Goal: Information Seeking & Learning: Compare options

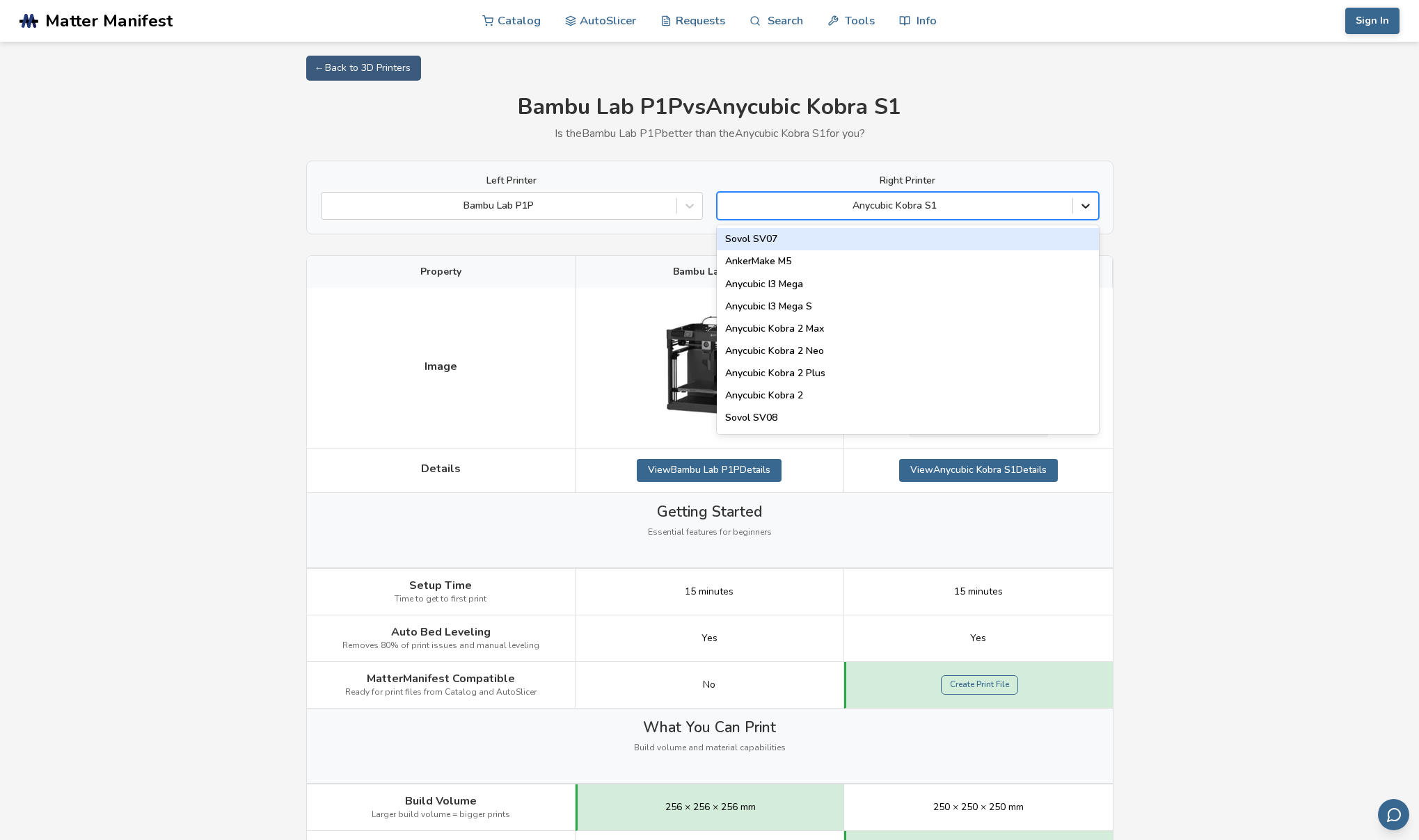
click at [1087, 207] on icon at bounding box center [1086, 207] width 8 height 5
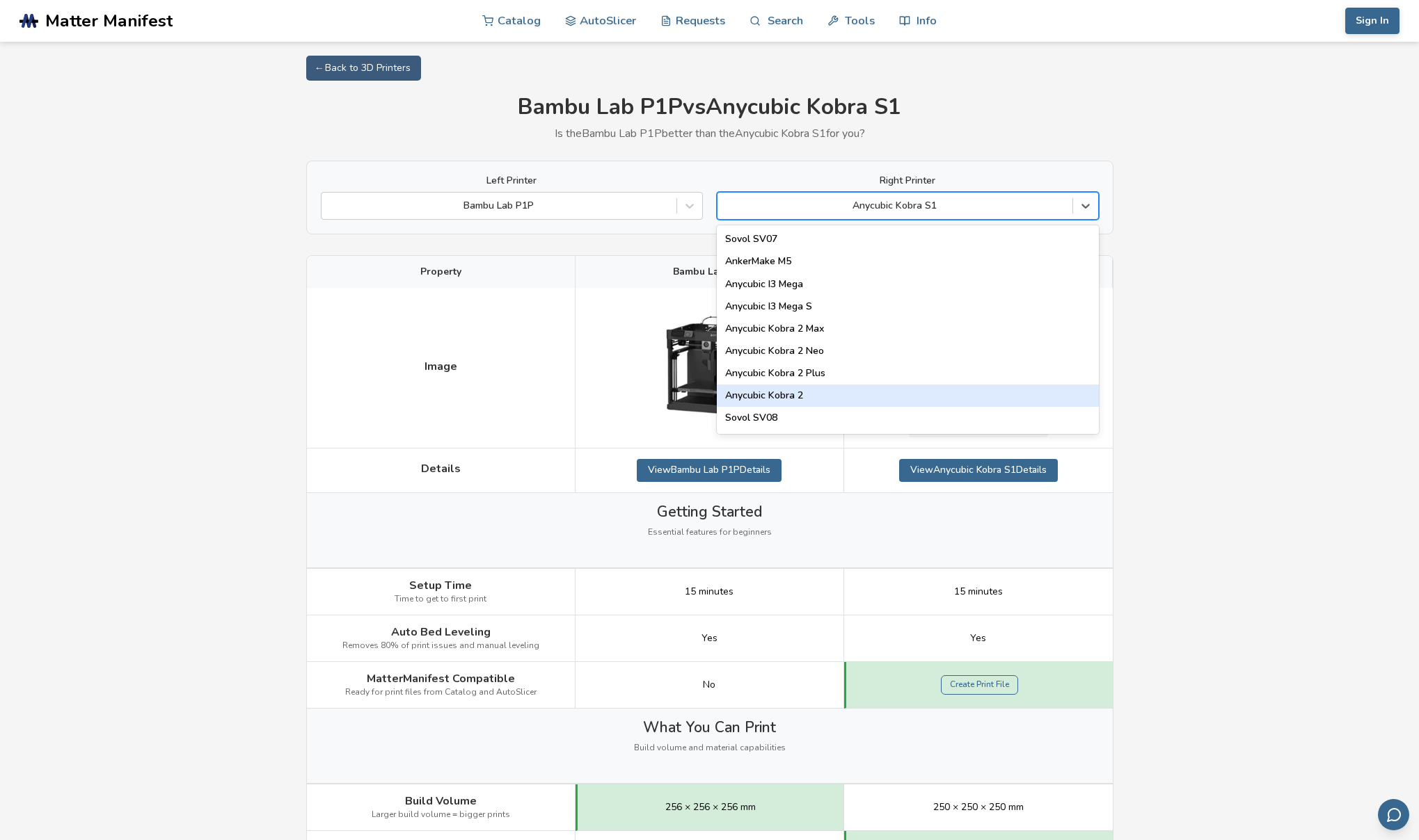
click at [846, 390] on div "Anycubic Kobra 2" at bounding box center [907, 396] width 382 height 22
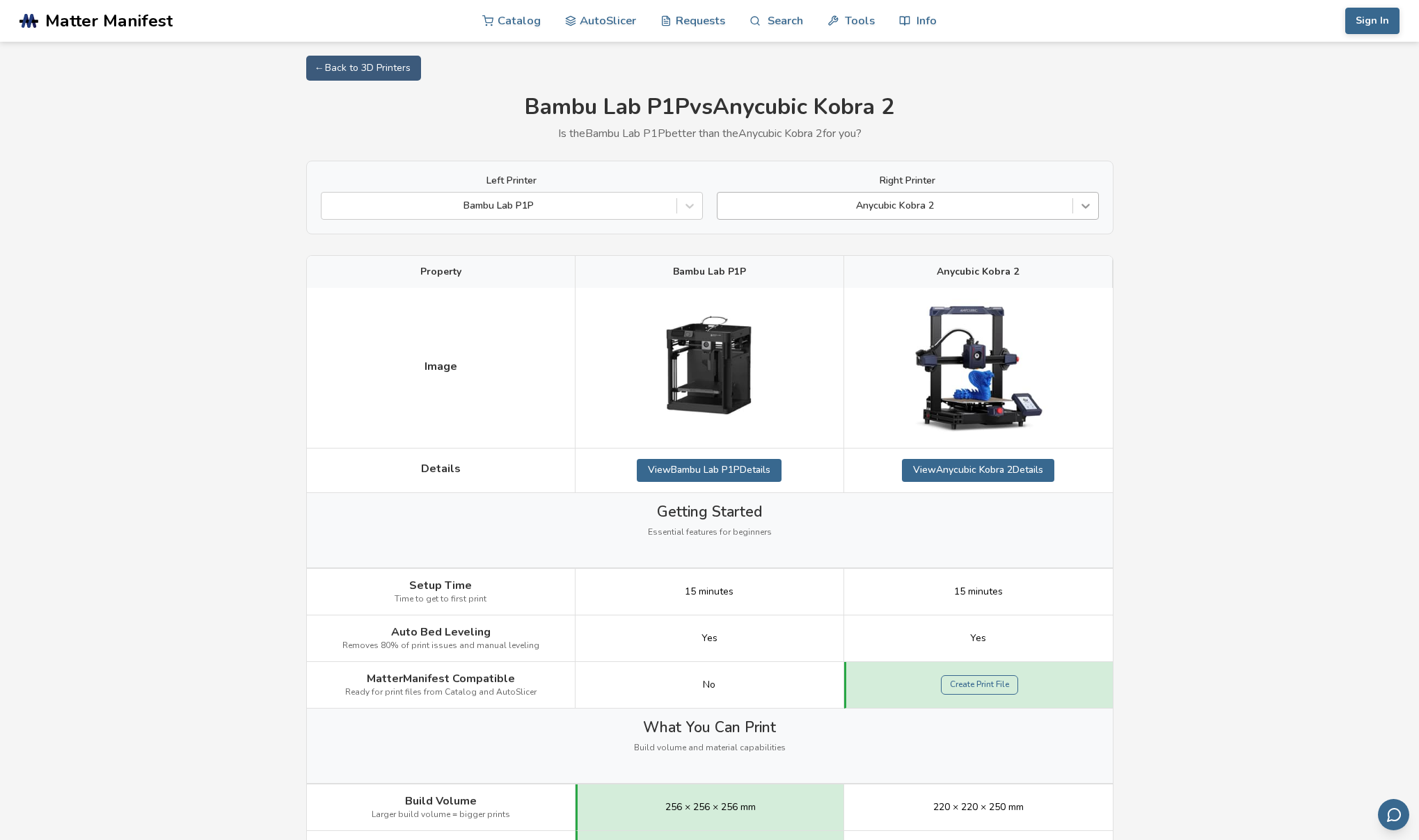
click at [1086, 207] on icon at bounding box center [1086, 207] width 8 height 5
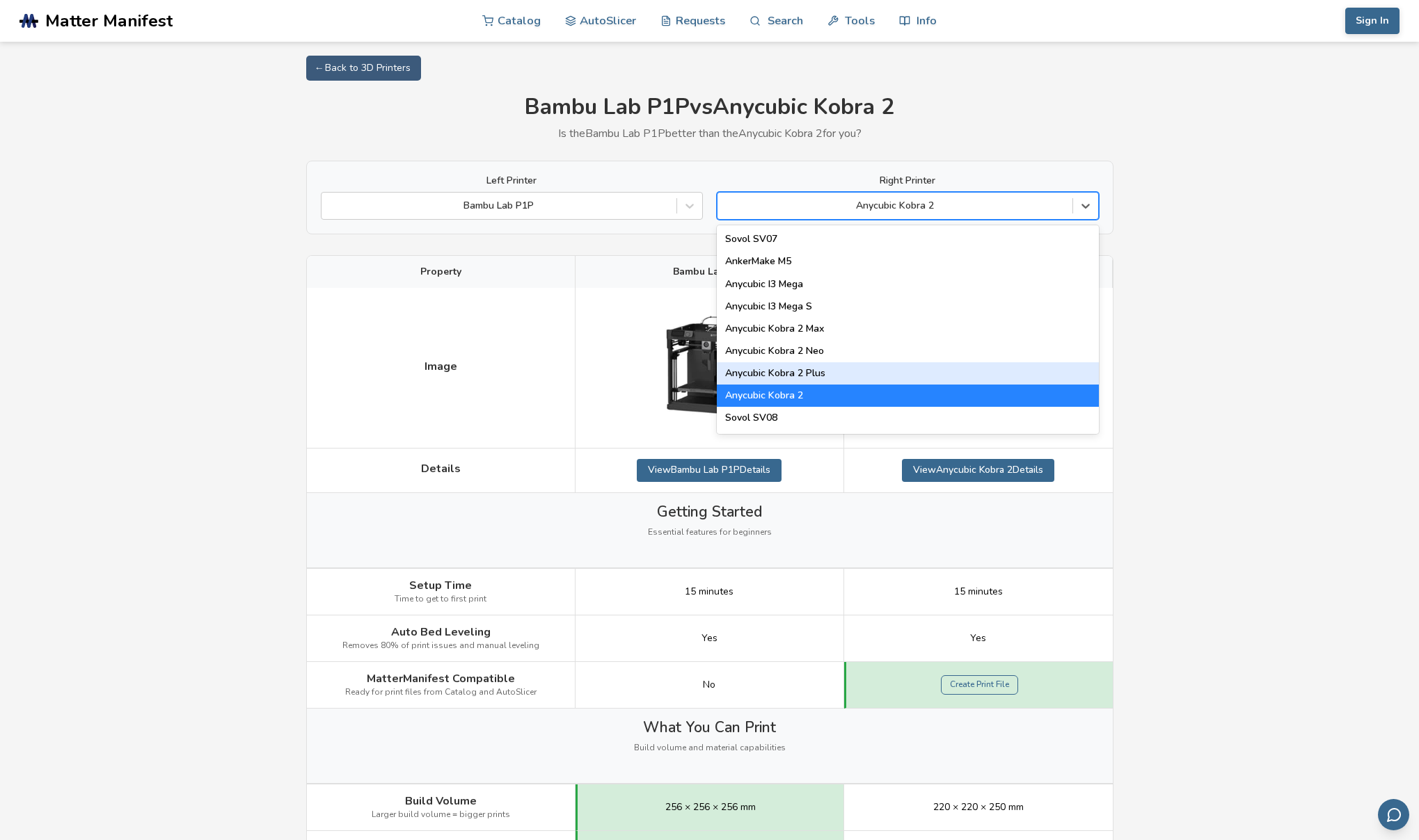
click at [808, 373] on div "Anycubic Kobra 2 Plus" at bounding box center [907, 373] width 382 height 22
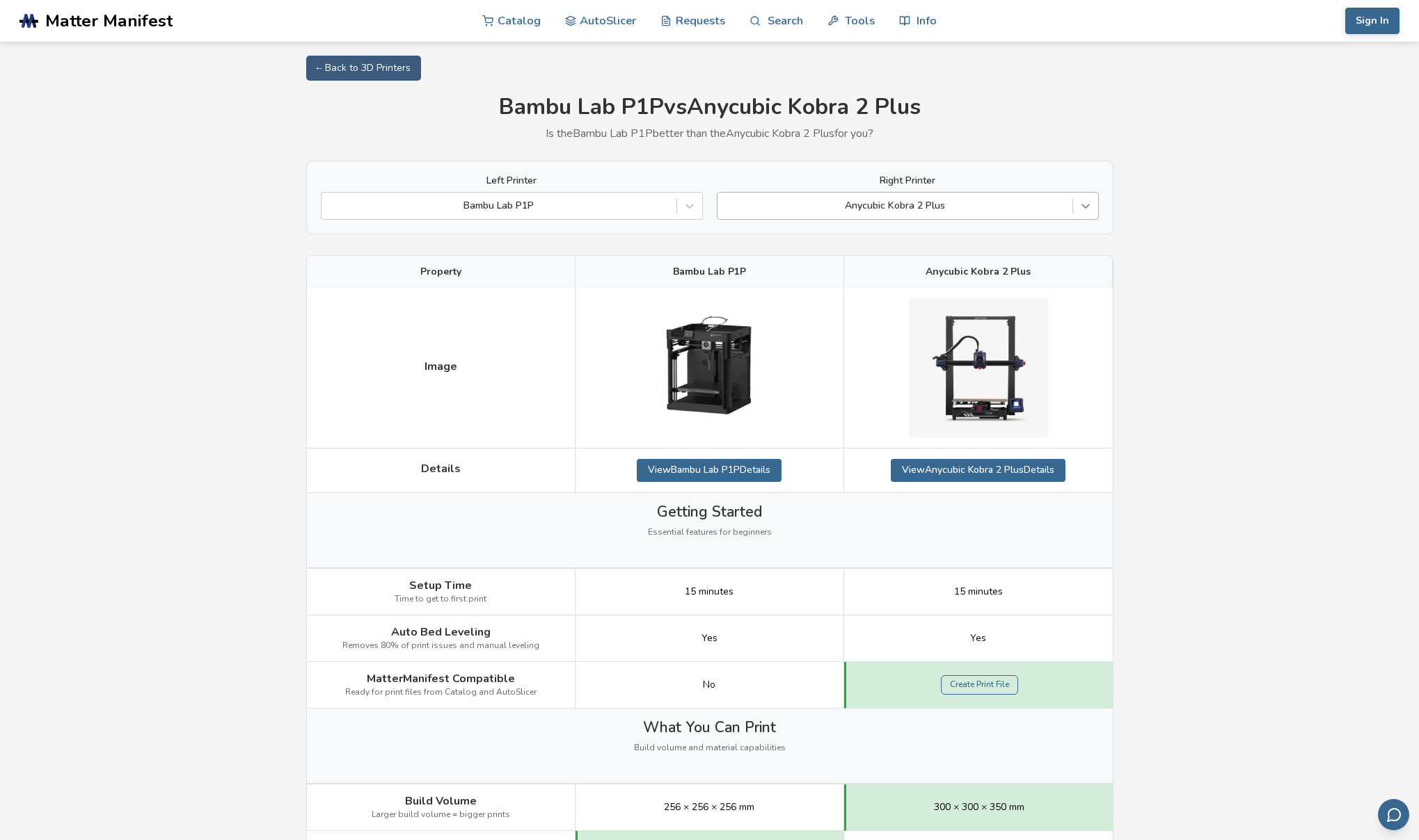
click at [1086, 213] on div at bounding box center [1085, 206] width 25 height 25
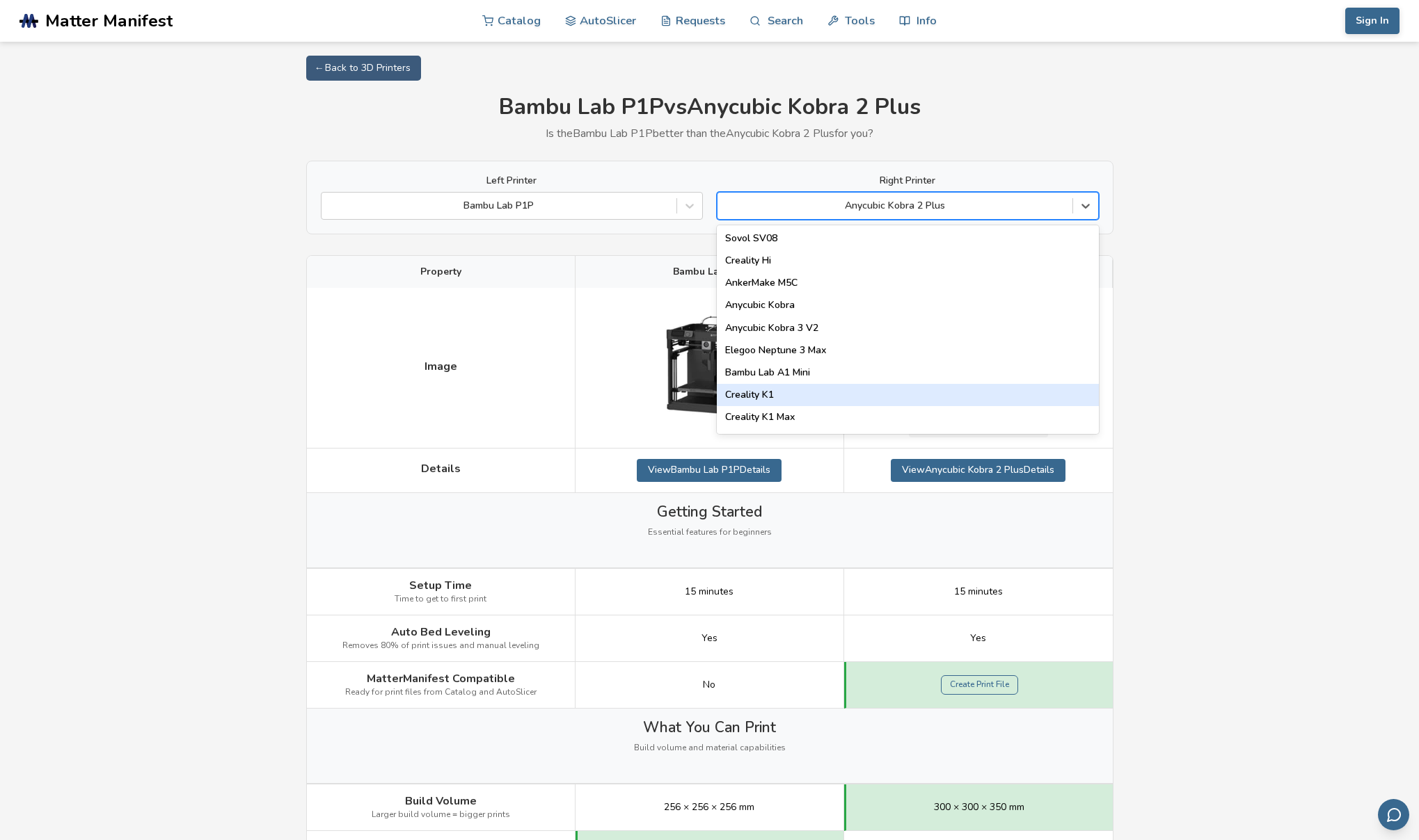
scroll to position [181, 0]
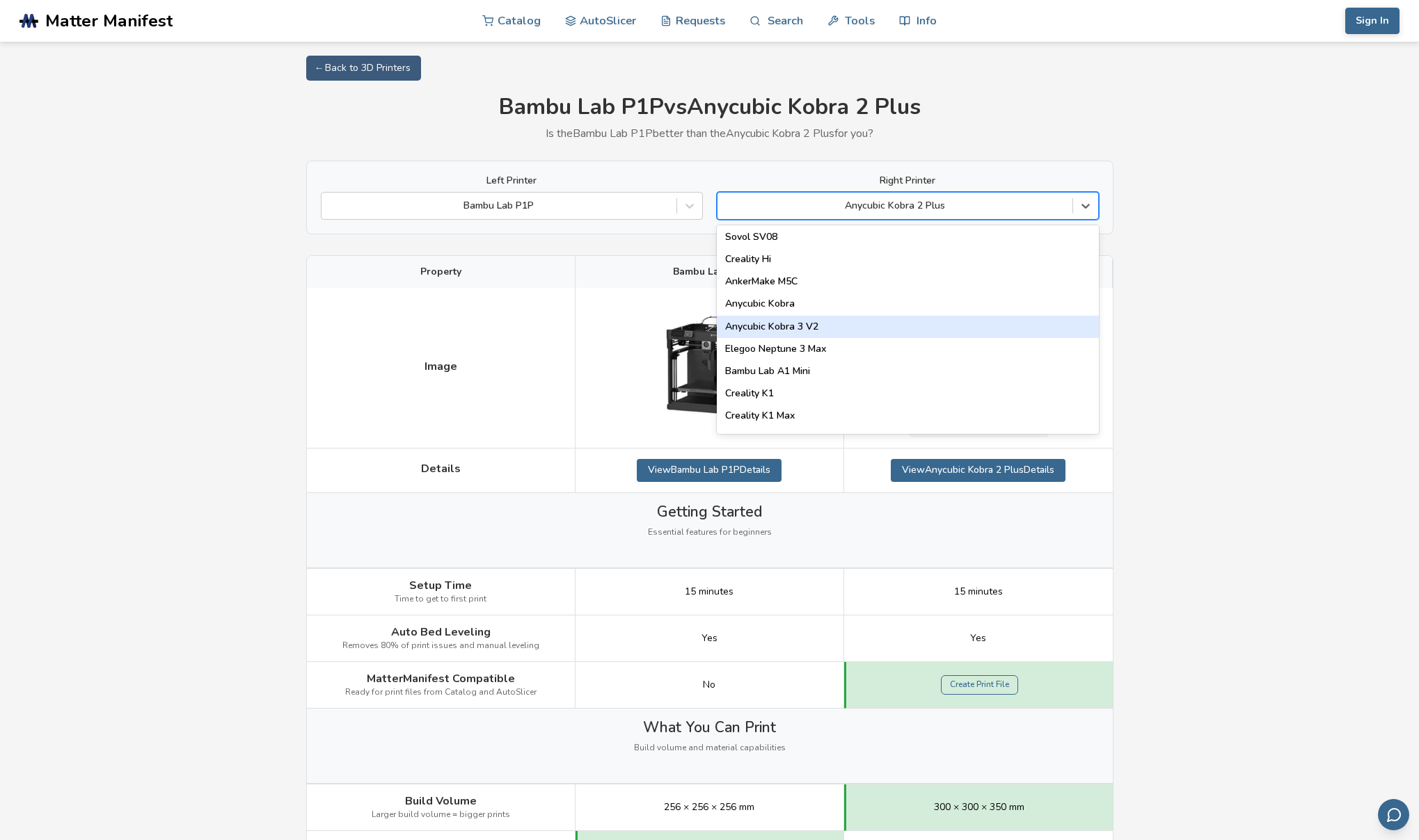
click at [765, 327] on div "Anycubic Kobra 3 V2" at bounding box center [907, 327] width 382 height 22
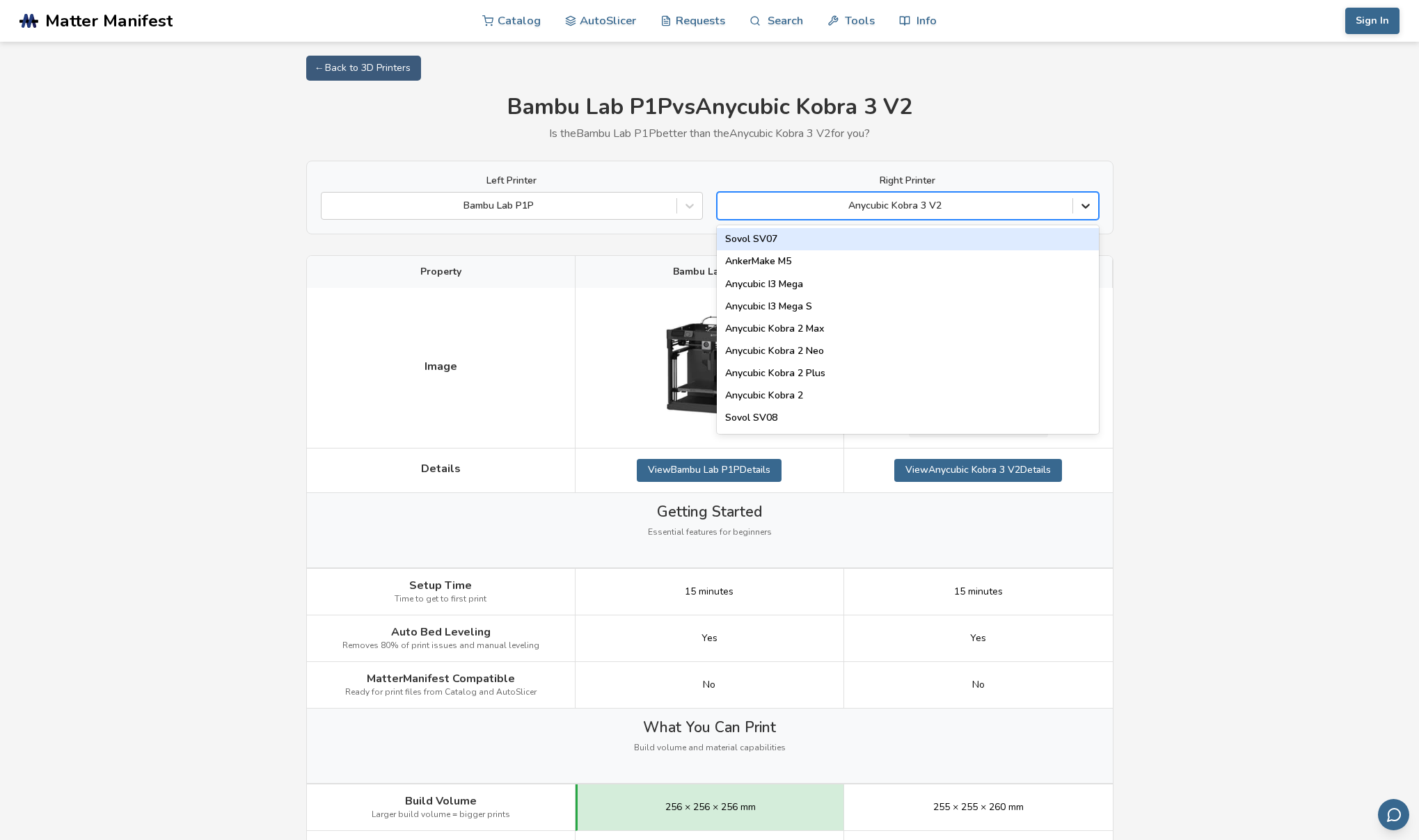
click at [1081, 210] on icon at bounding box center [1086, 206] width 14 height 14
paste input "**********"
type input "**********"
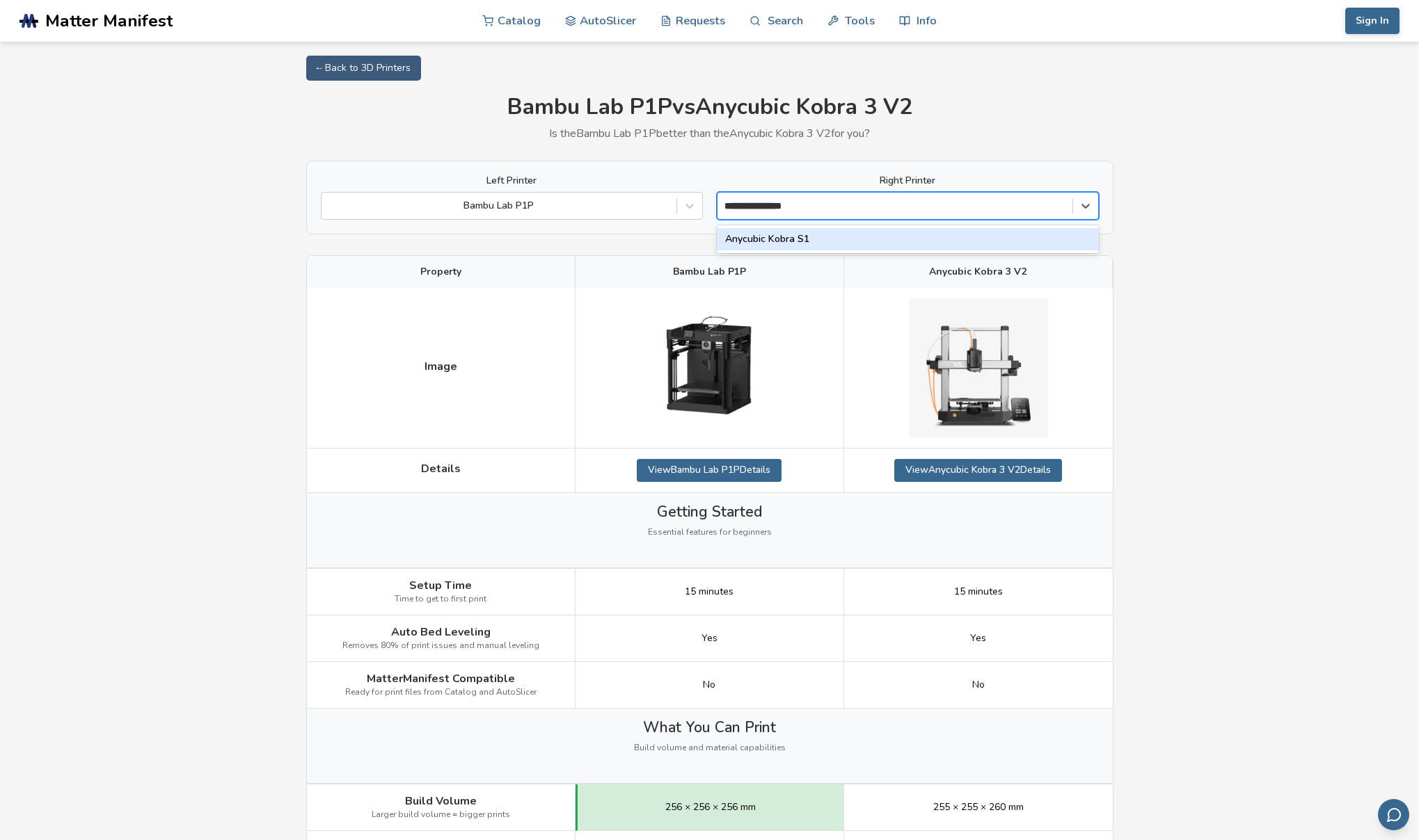
click at [786, 237] on div "Anycubic Kobra S1" at bounding box center [907, 239] width 382 height 22
